Goal: Information Seeking & Learning: Compare options

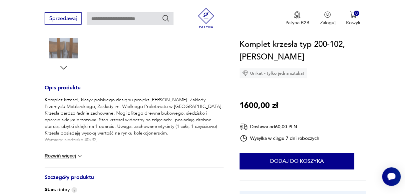
scroll to position [232, 0]
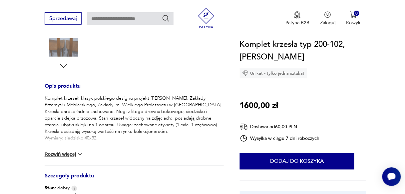
click at [80, 153] on img at bounding box center [80, 154] width 7 height 7
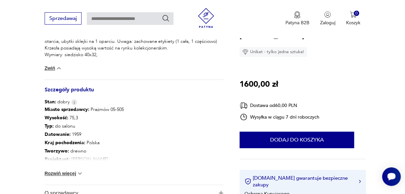
scroll to position [316, 0]
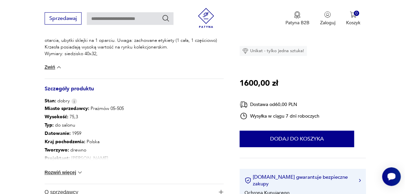
click at [79, 172] on img at bounding box center [80, 173] width 7 height 7
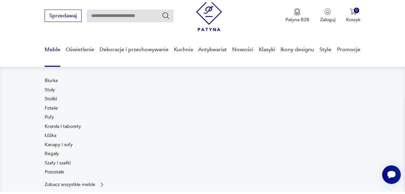
scroll to position [31, 0]
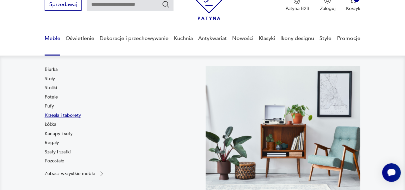
click at [50, 114] on link "Krzesła i taborety" at bounding box center [63, 115] width 36 height 7
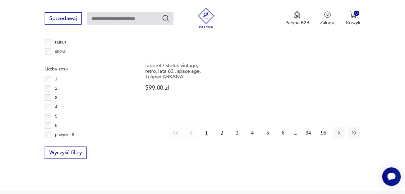
scroll to position [953, 0]
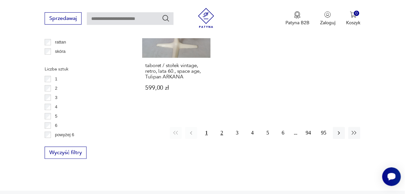
click at [221, 127] on button "2" at bounding box center [222, 133] width 12 height 12
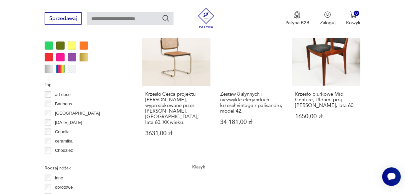
scroll to position [712, 0]
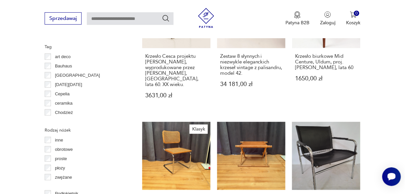
click at [221, 122] on link "Składany stołek safari, lata 80. 1250,00 zł" at bounding box center [251, 179] width 68 height 114
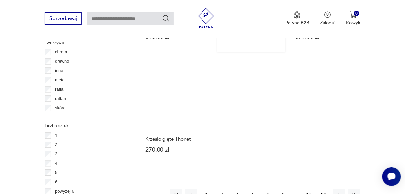
scroll to position [905, 0]
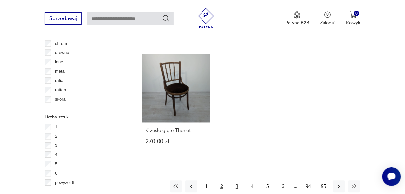
click at [237, 181] on button "3" at bounding box center [237, 187] width 12 height 12
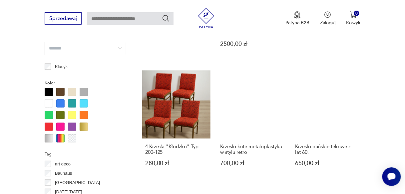
scroll to position [606, 0]
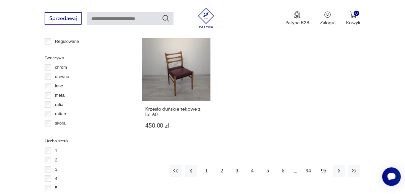
scroll to position [881, 0]
click at [254, 172] on button "4" at bounding box center [252, 171] width 12 height 12
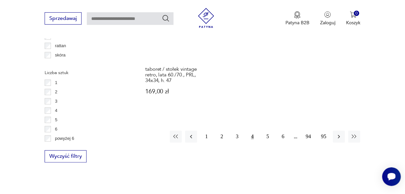
scroll to position [948, 0]
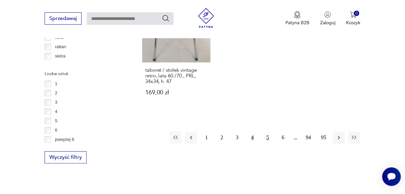
click at [268, 132] on button "5" at bounding box center [268, 138] width 12 height 12
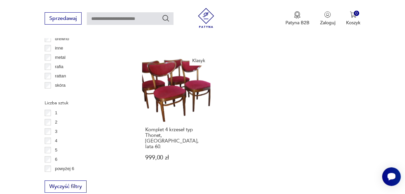
scroll to position [956, 0]
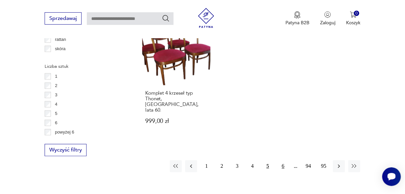
click at [283, 160] on button "6" at bounding box center [283, 166] width 12 height 12
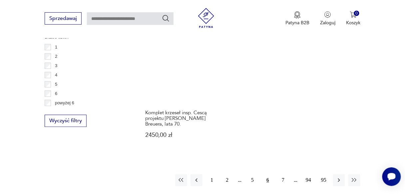
scroll to position [982, 0]
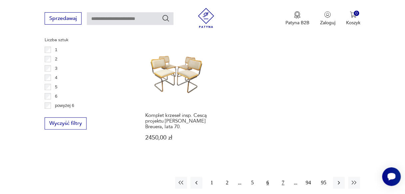
click at [284, 177] on button "7" at bounding box center [283, 183] width 12 height 12
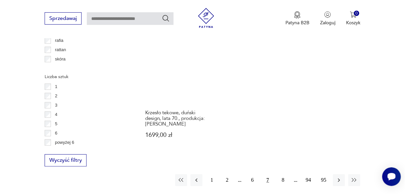
scroll to position [945, 0]
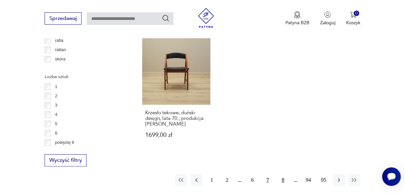
click at [282, 175] on button "8" at bounding box center [283, 181] width 12 height 12
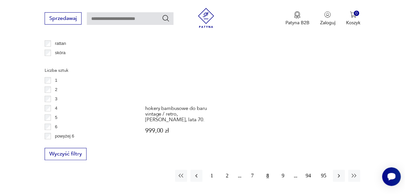
scroll to position [954, 0]
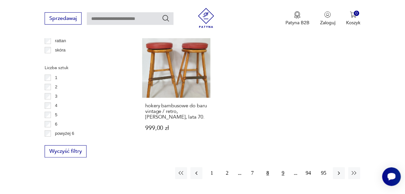
click at [283, 167] on button "9" at bounding box center [283, 173] width 12 height 12
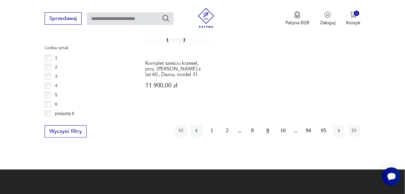
scroll to position [975, 0]
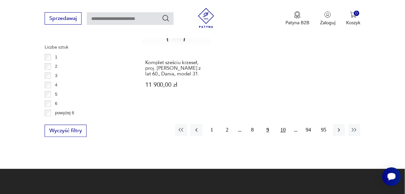
click at [282, 124] on button "10" at bounding box center [283, 130] width 12 height 12
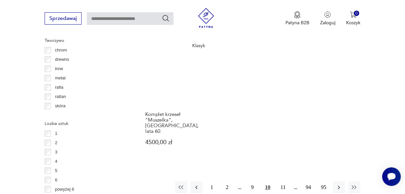
scroll to position [899, 0]
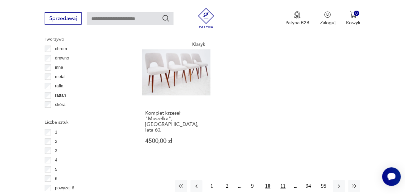
click at [284, 181] on button "11" at bounding box center [283, 187] width 12 height 12
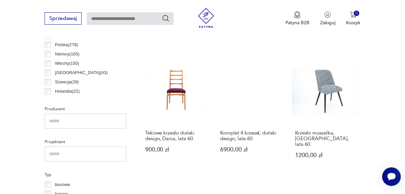
scroll to position [351, 0]
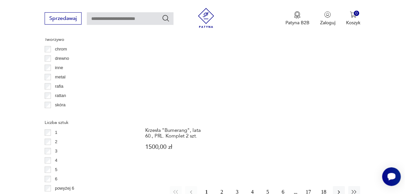
scroll to position [899, 0]
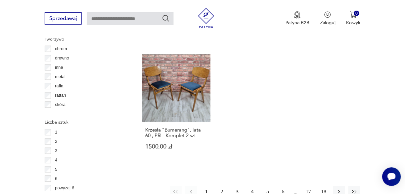
click at [223, 186] on button "2" at bounding box center [222, 192] width 12 height 12
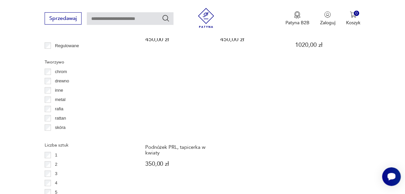
scroll to position [877, 0]
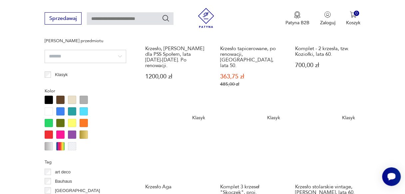
scroll to position [595, 0]
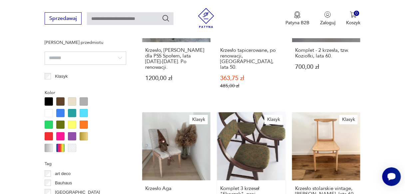
click at [248, 119] on link "Klasyk Komplet 3 krzeseł "Skoczek", proj. [PERSON_NAME][GEOGRAPHIC_DATA], PRL 9…" at bounding box center [251, 175] width 68 height 126
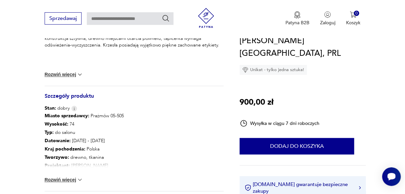
scroll to position [317, 0]
click at [80, 176] on img at bounding box center [80, 179] width 7 height 7
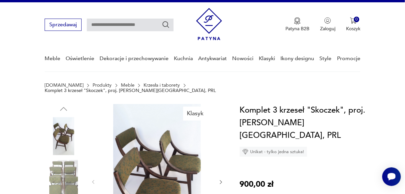
scroll to position [0, 0]
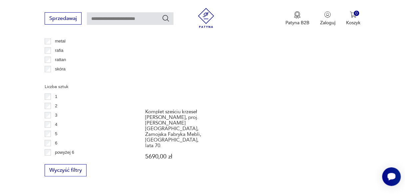
scroll to position [935, 0]
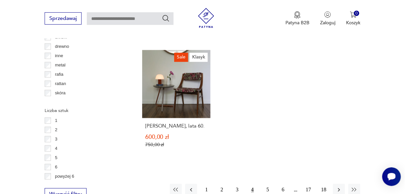
scroll to position [914, 0]
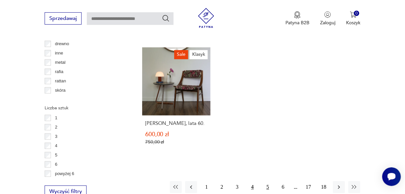
click at [266, 182] on button "5" at bounding box center [268, 188] width 12 height 12
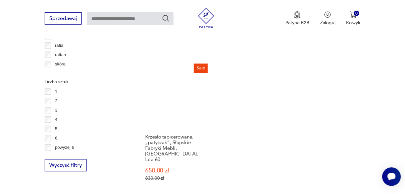
scroll to position [980, 0]
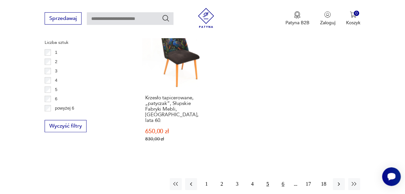
click at [283, 178] on button "6" at bounding box center [283, 184] width 12 height 12
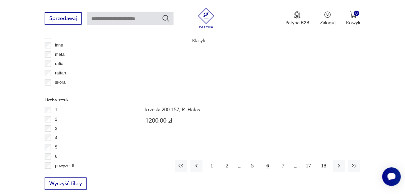
scroll to position [923, 0]
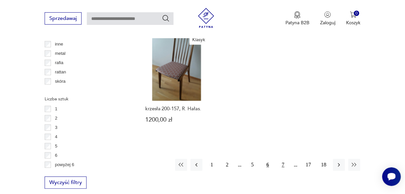
click at [282, 159] on button "7" at bounding box center [283, 165] width 12 height 12
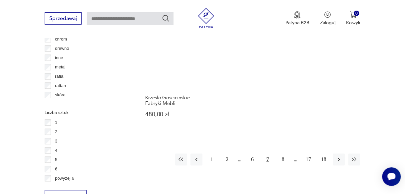
scroll to position [910, 0]
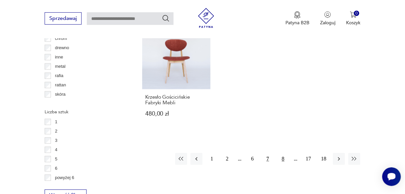
click at [283, 153] on button "8" at bounding box center [283, 159] width 12 height 12
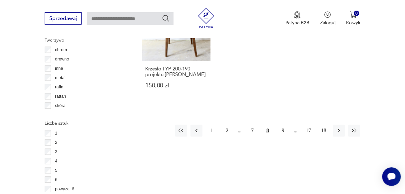
scroll to position [899, 0]
click at [282, 136] on button "9" at bounding box center [283, 130] width 12 height 12
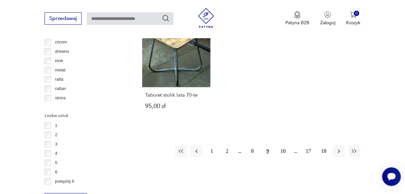
scroll to position [906, 0]
click at [283, 145] on button "10" at bounding box center [283, 151] width 12 height 12
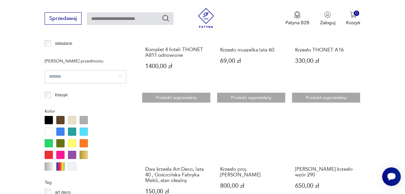
scroll to position [577, 0]
